Goal: Task Accomplishment & Management: Complete application form

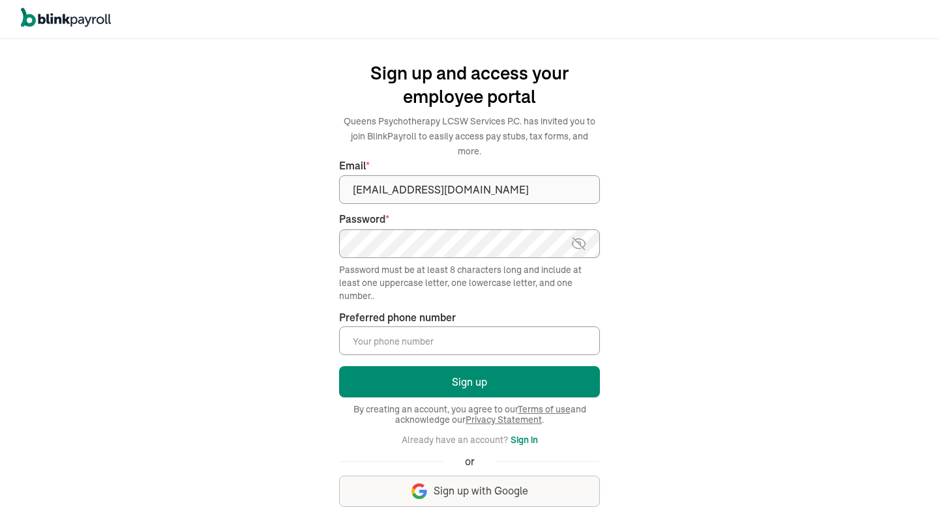
click at [372, 337] on input "Preferred phone number *" at bounding box center [469, 341] width 261 height 29
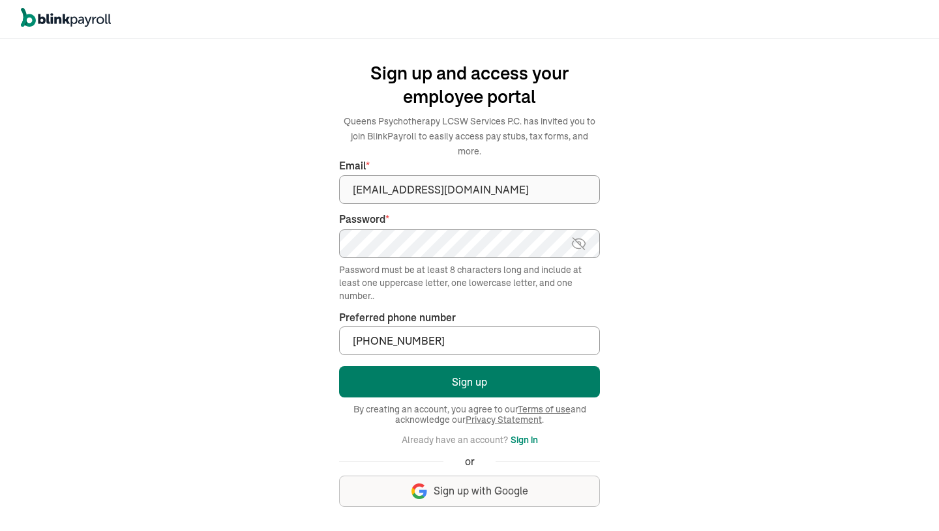
type input "(516) 426-4897"
click at [412, 373] on button "Sign up" at bounding box center [469, 381] width 261 height 31
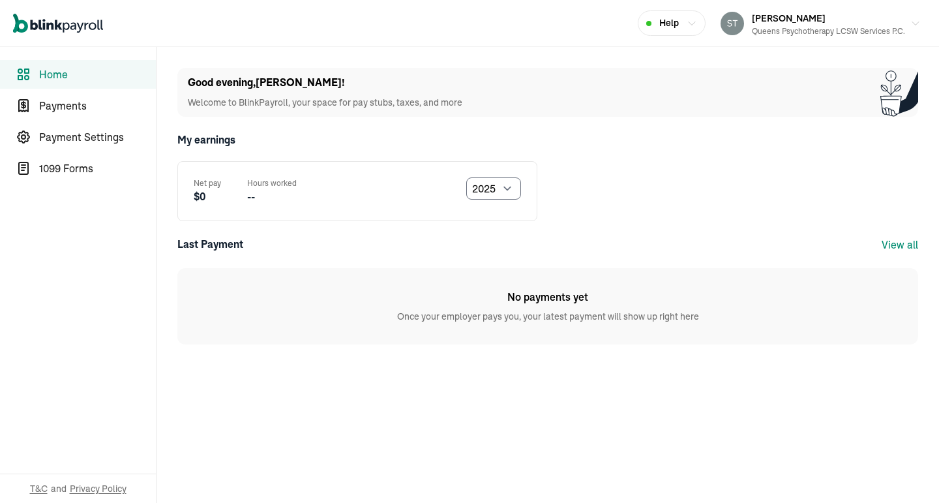
select select "2025"
